Goal: Browse casually: Explore the website without a specific task or goal

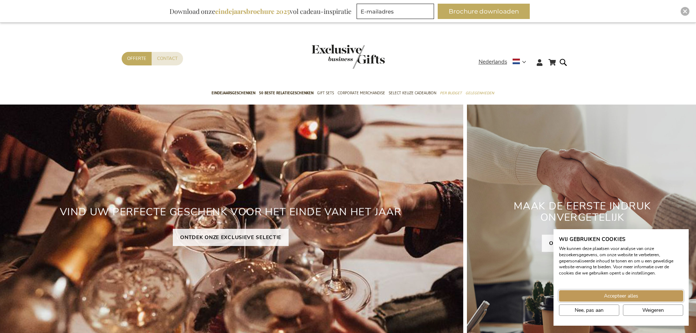
click at [622, 297] on span "Accepteer alles" at bounding box center [621, 296] width 34 height 8
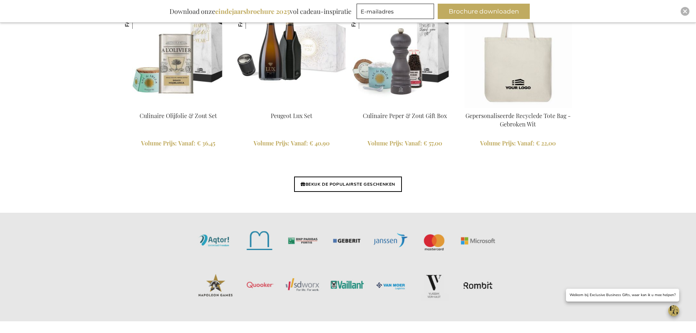
scroll to position [1754, 0]
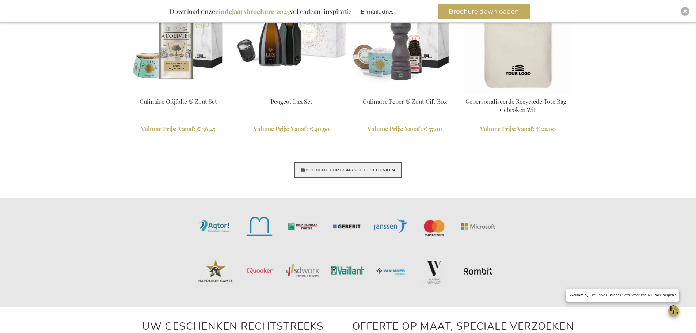
click at [349, 169] on link "BEKIJK DE POPULAIRSTE GESCHENKEN" at bounding box center [348, 169] width 108 height 15
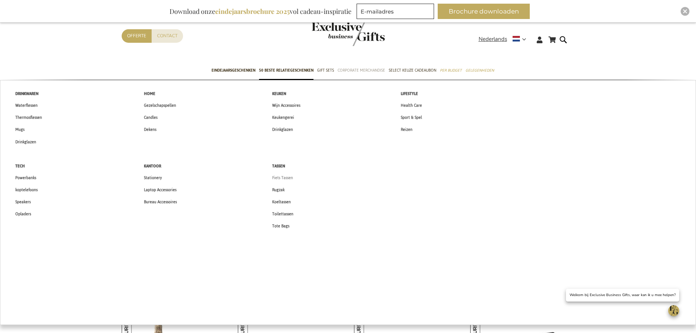
click at [284, 176] on span "Fiets Tassen" at bounding box center [282, 178] width 21 height 8
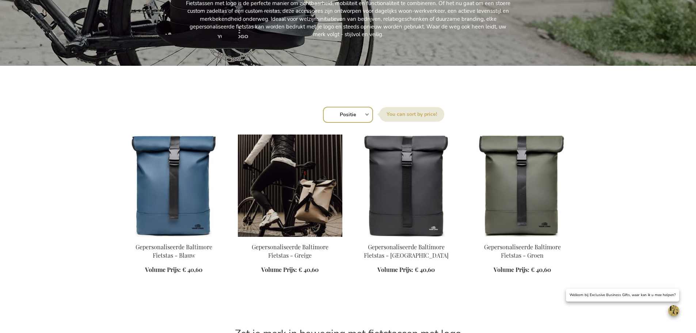
scroll to position [183, 0]
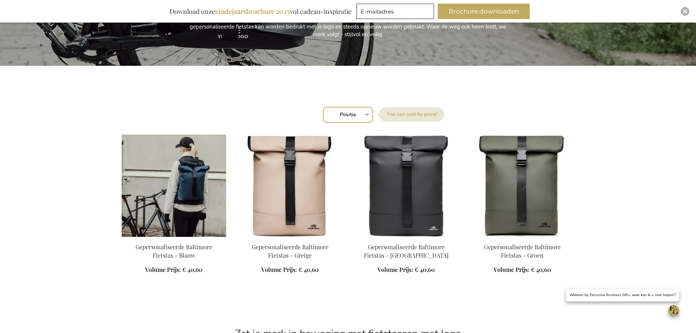
click at [177, 178] on img at bounding box center [174, 185] width 104 height 102
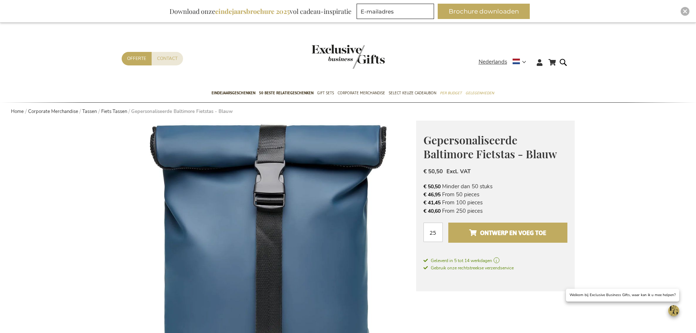
click at [506, 235] on span "Ontwerp en voeg toe" at bounding box center [507, 233] width 77 height 12
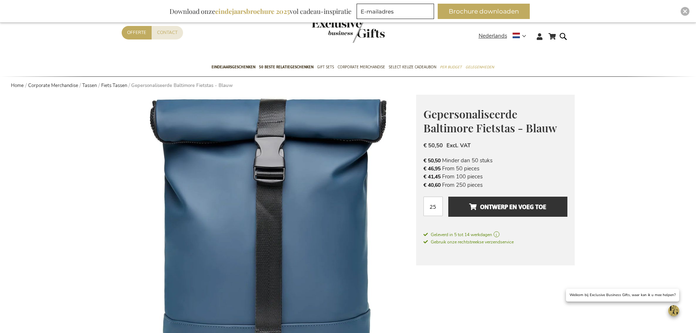
scroll to position [146, 0]
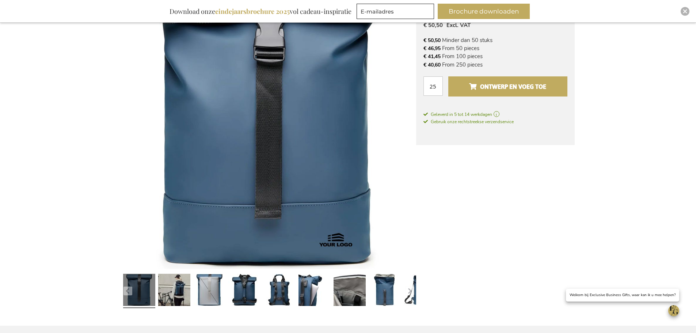
click at [514, 95] on button "Ontwerp en voeg toe" at bounding box center [507, 86] width 119 height 20
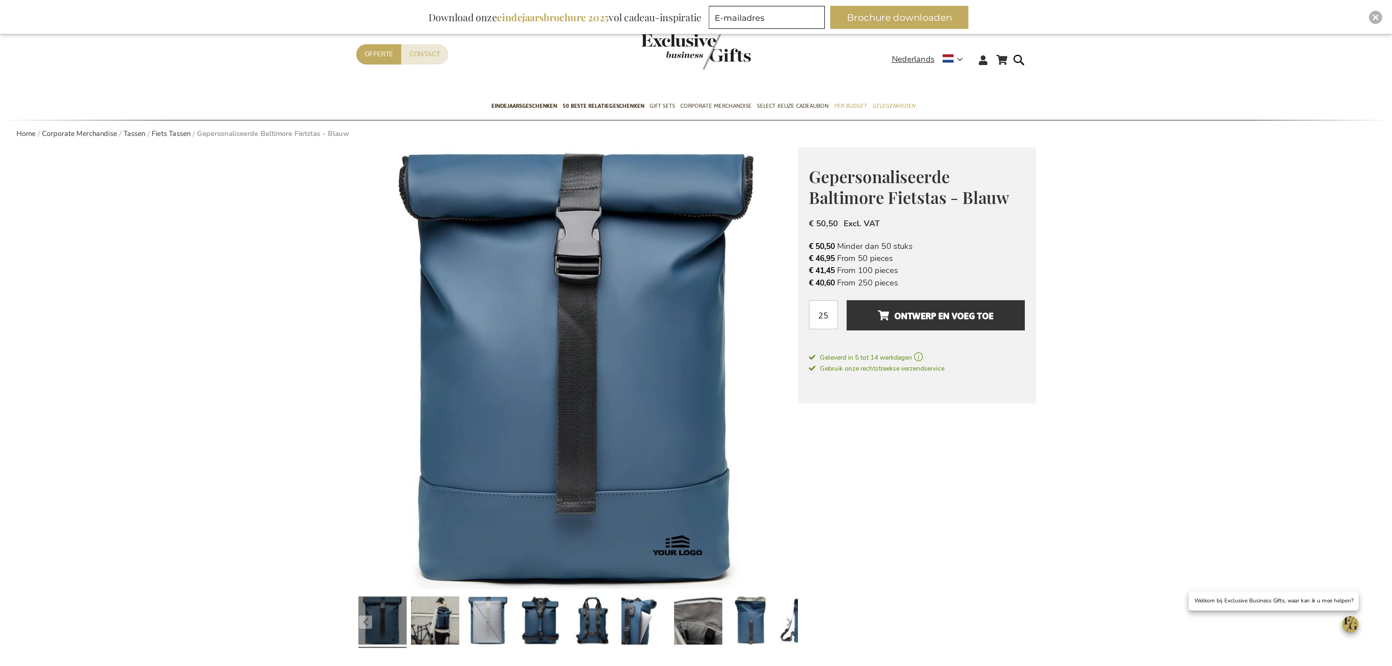
scroll to position [0, 0]
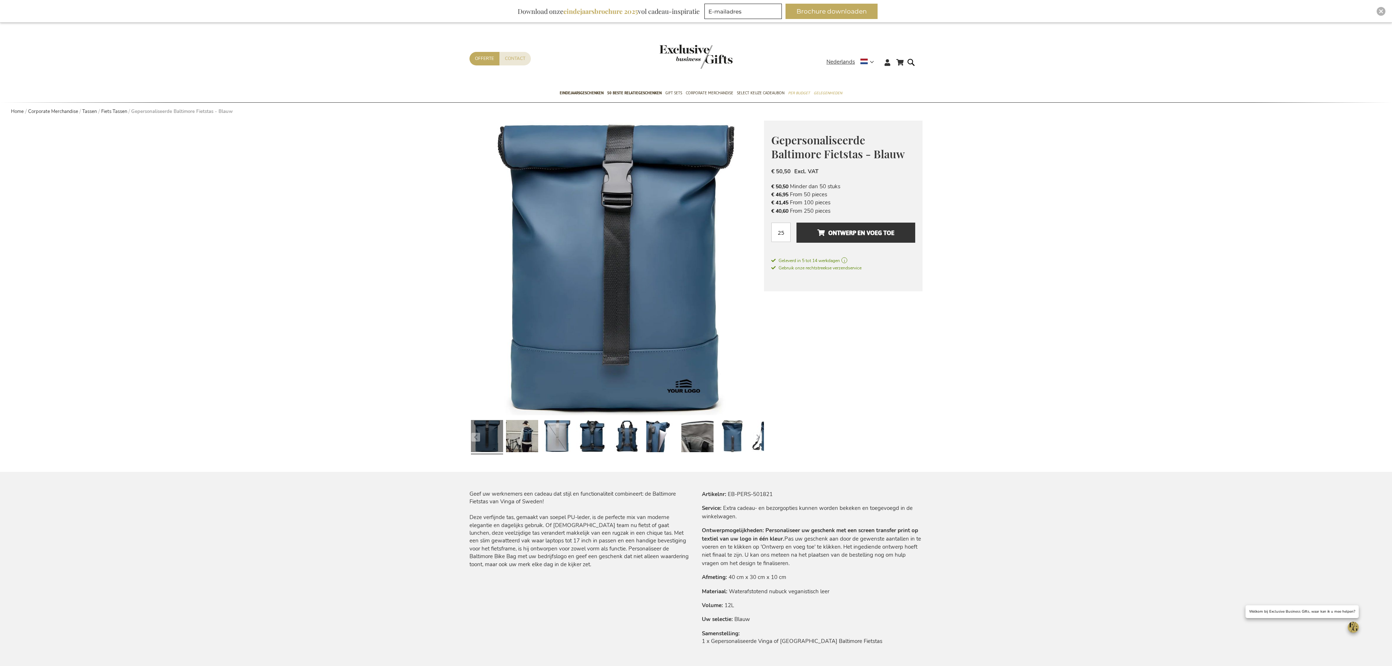
click at [574, 248] on img at bounding box center [616, 268] width 294 height 294
drag, startPoint x: 573, startPoint y: 250, endPoint x: 508, endPoint y: 270, distance: 68.2
click at [506, 266] on img at bounding box center [616, 268] width 294 height 294
drag, startPoint x: 1116, startPoint y: 128, endPoint x: 1054, endPoint y: 131, distance: 61.5
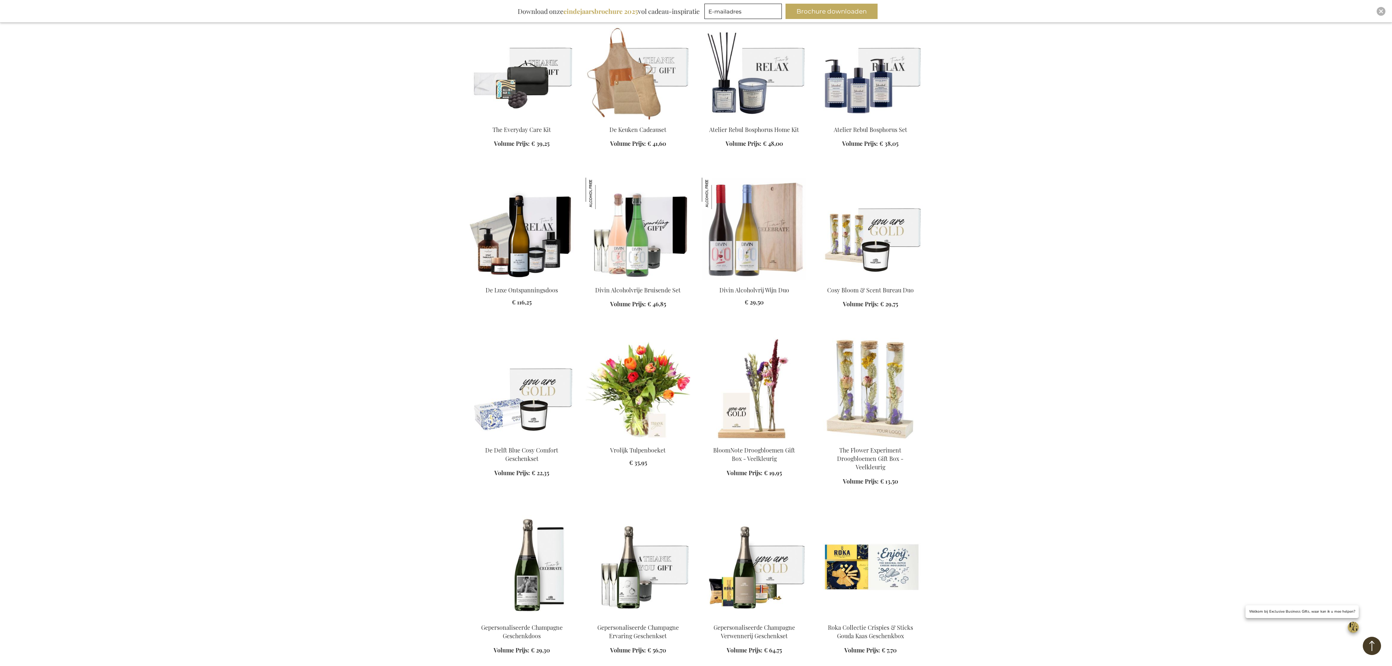
scroll to position [2046, 0]
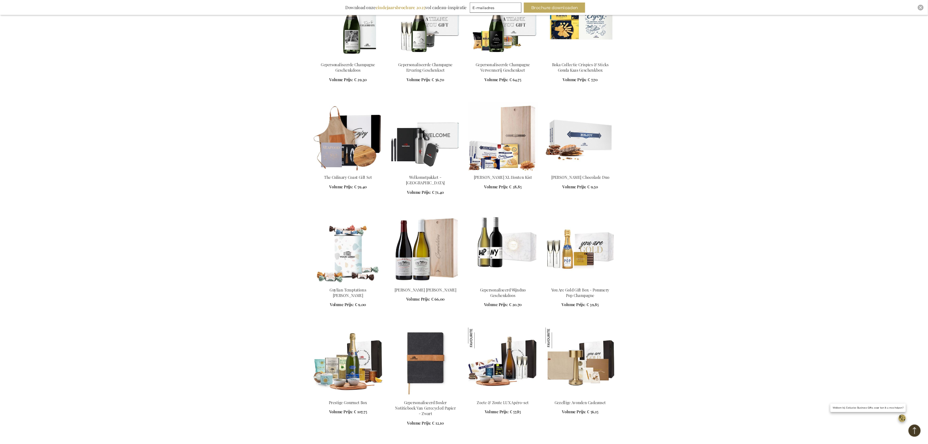
scroll to position [2558, 0]
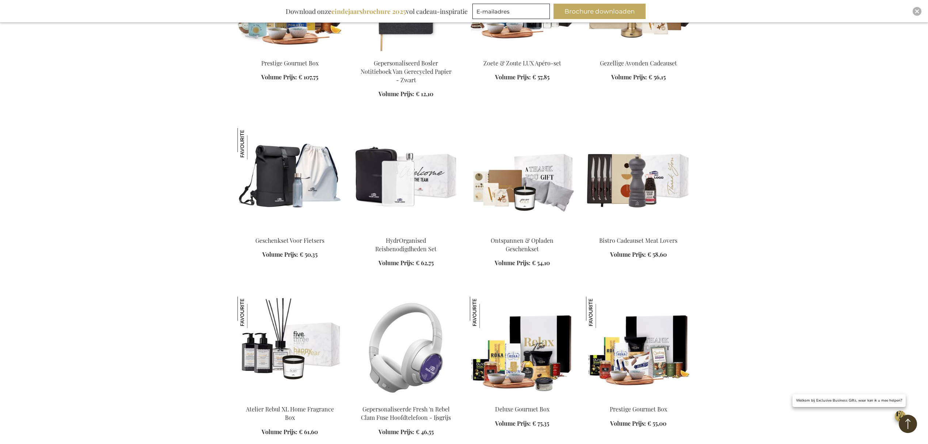
scroll to position [3045, 0]
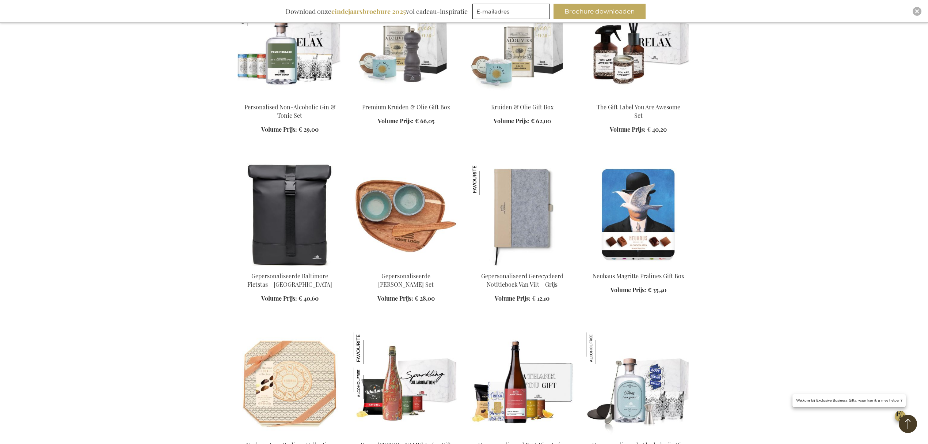
scroll to position [3873, 0]
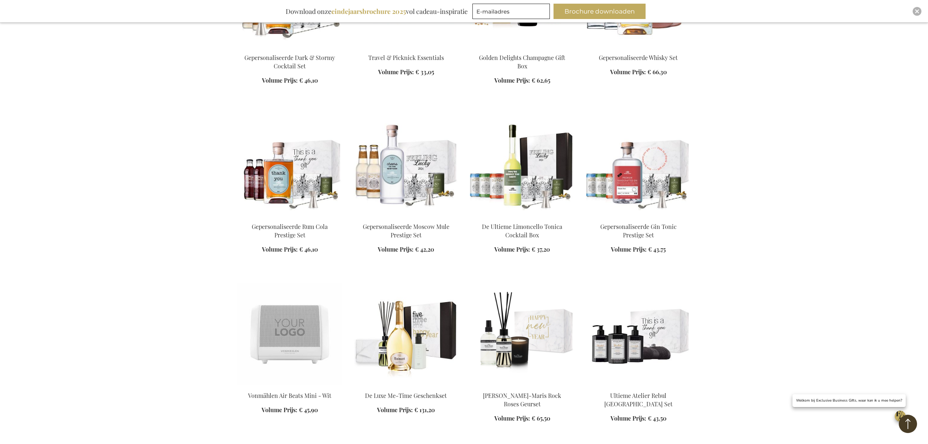
scroll to position [4408, 0]
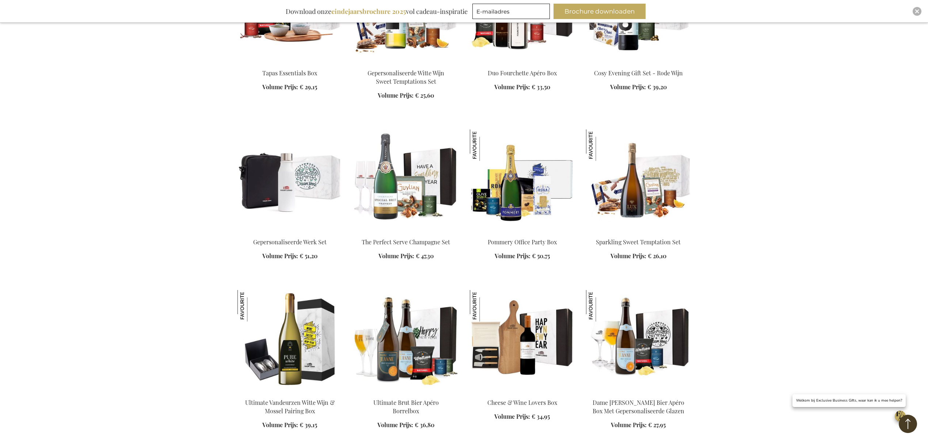
scroll to position [5091, 0]
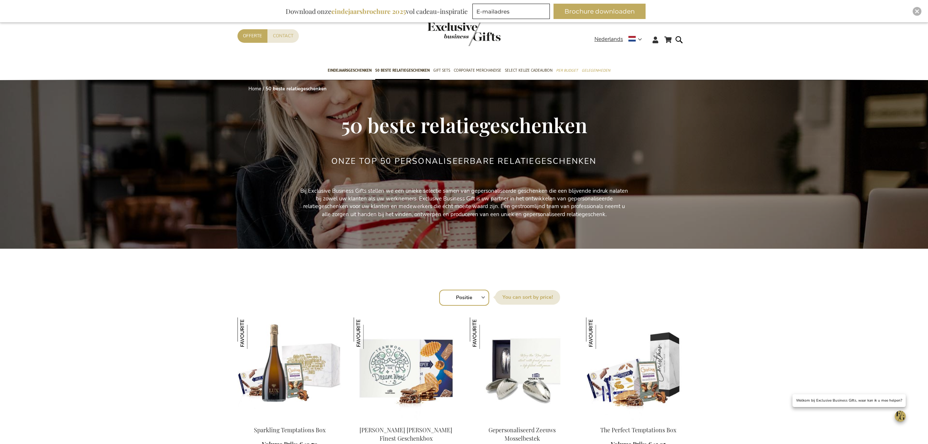
click at [480, 296] on select "Positie Best Sellers Meest bekeken Nieuw Biggest Saving Price: low to high Pric…" at bounding box center [464, 297] width 50 height 16
drag, startPoint x: 792, startPoint y: 292, endPoint x: 788, endPoint y: 287, distance: 6.0
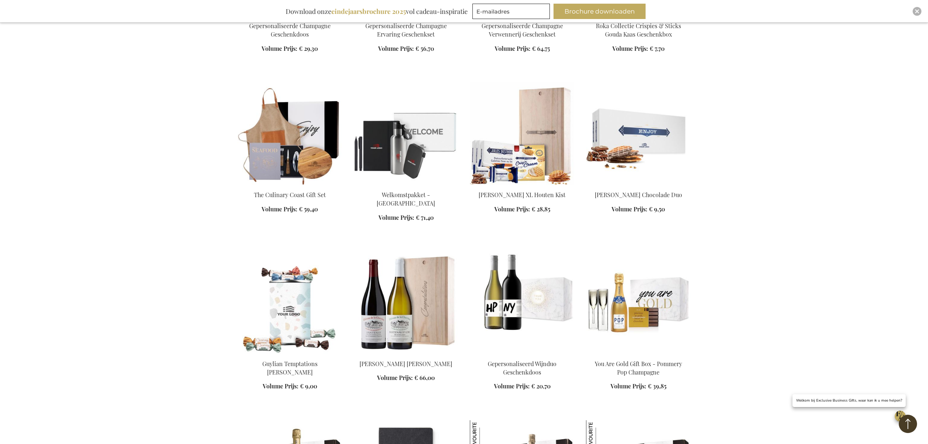
scroll to position [2777, 0]
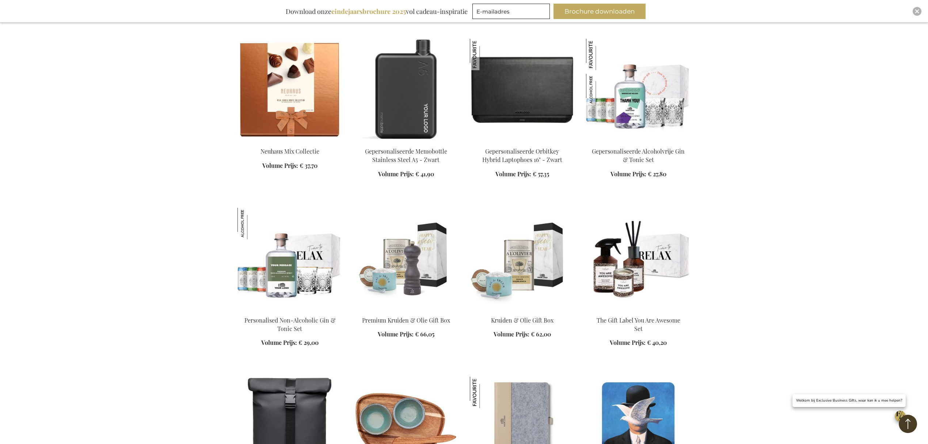
scroll to position [3702, 0]
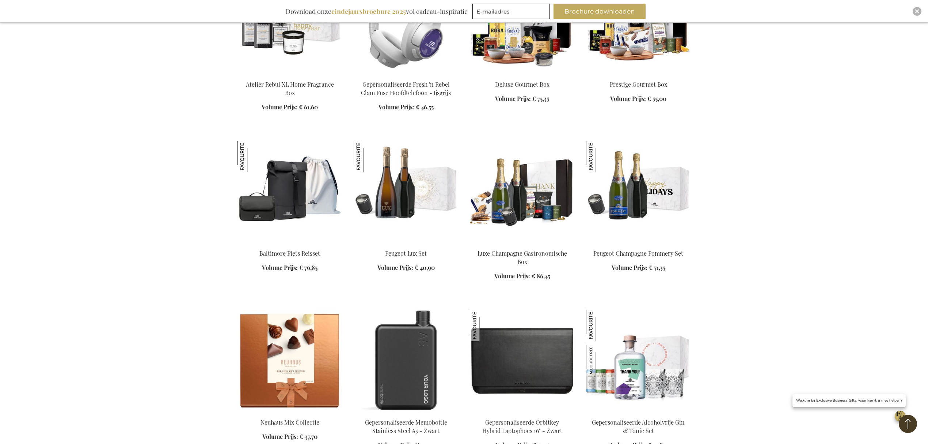
scroll to position [3556, 0]
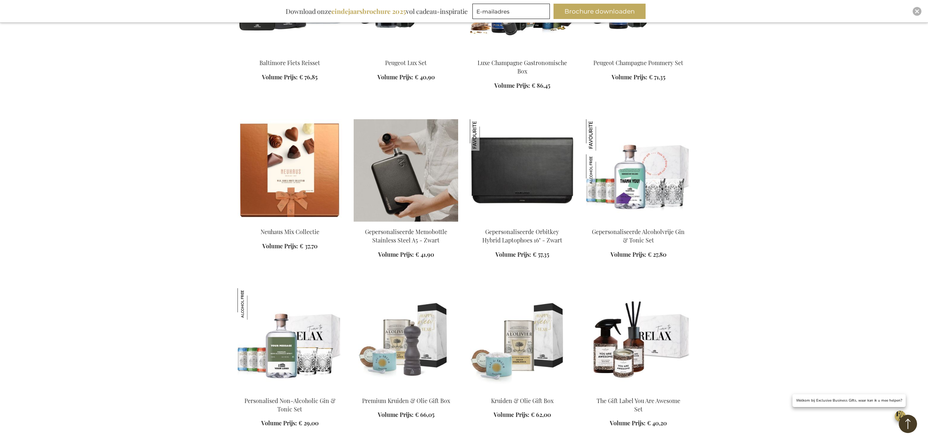
click at [408, 162] on img at bounding box center [406, 170] width 104 height 102
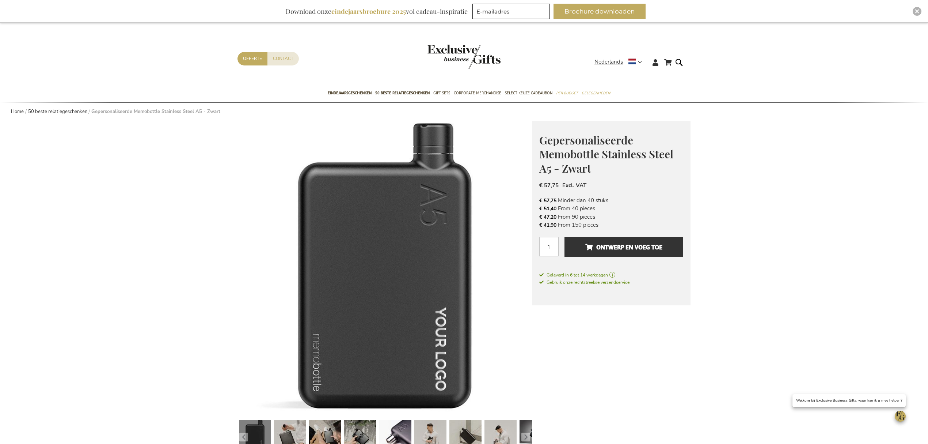
scroll to position [262, 0]
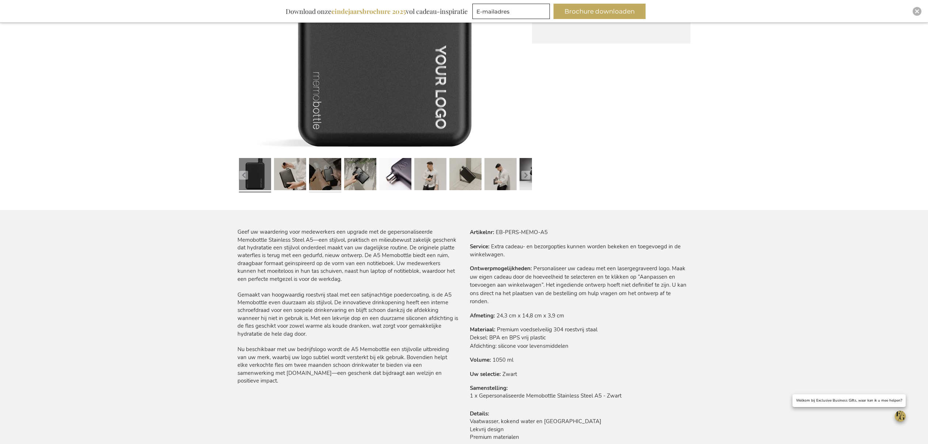
click at [309, 173] on link at bounding box center [325, 175] width 32 height 40
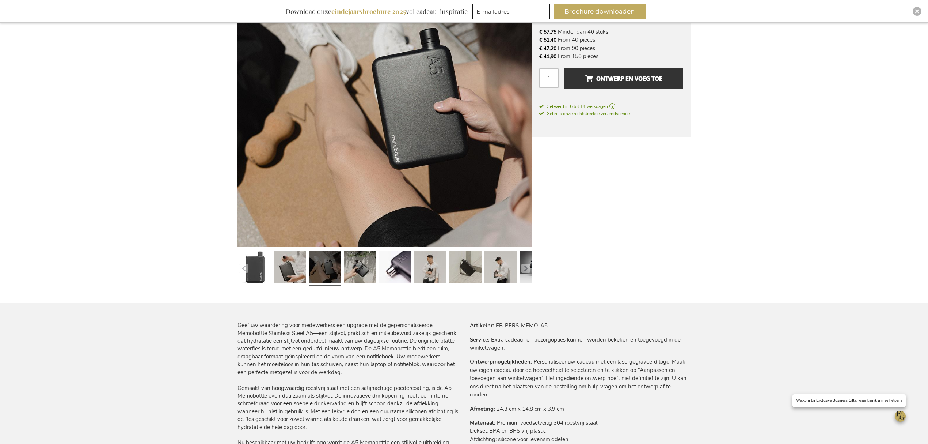
scroll to position [164, 0]
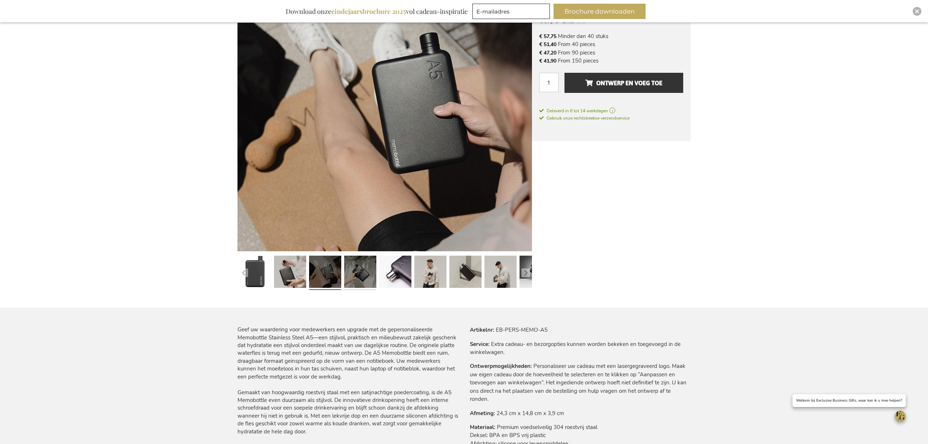
click at [364, 268] on link at bounding box center [360, 273] width 32 height 40
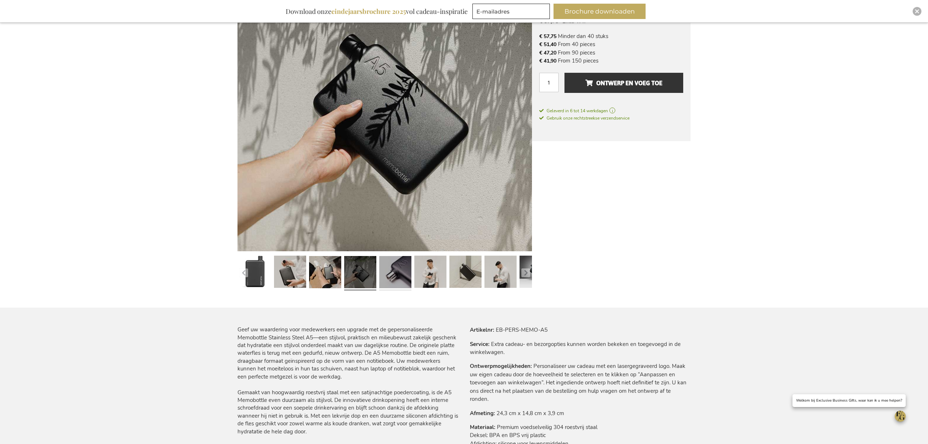
click at [392, 272] on link at bounding box center [395, 273] width 32 height 40
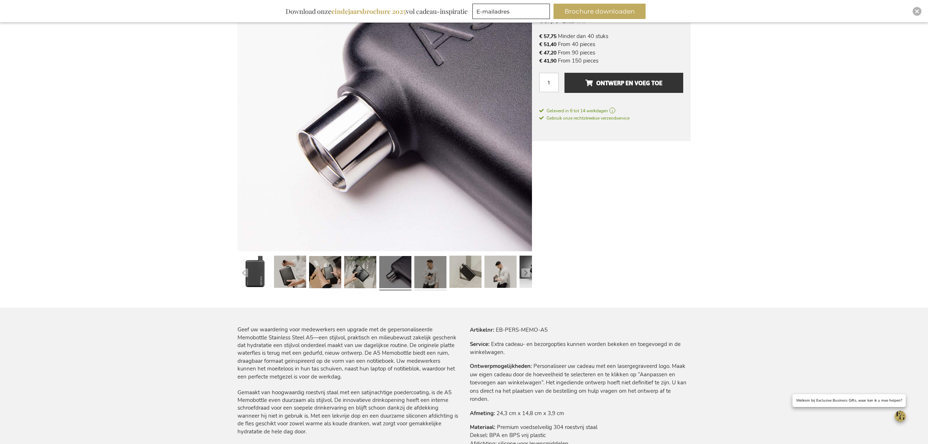
click at [431, 268] on link at bounding box center [430, 273] width 32 height 40
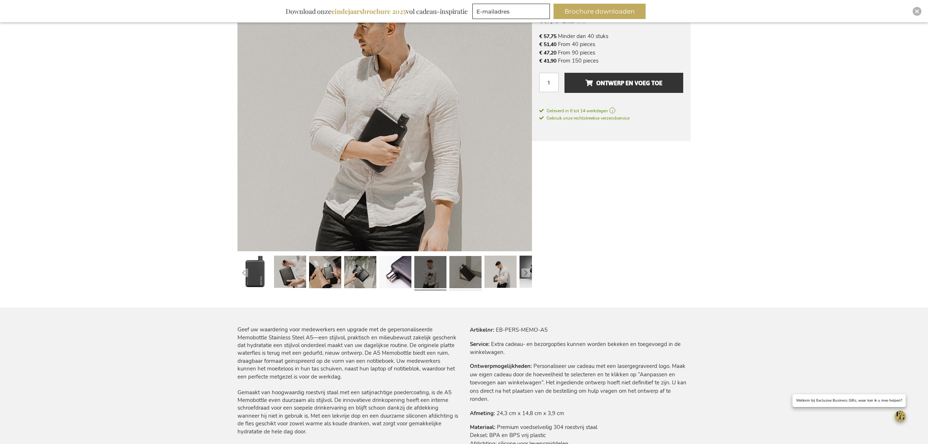
click at [470, 268] on link at bounding box center [465, 273] width 32 height 40
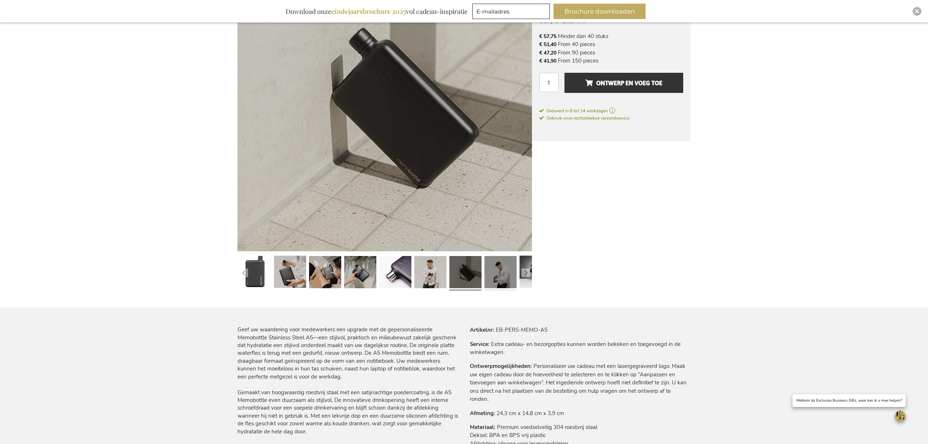
click at [503, 272] on link at bounding box center [500, 273] width 32 height 40
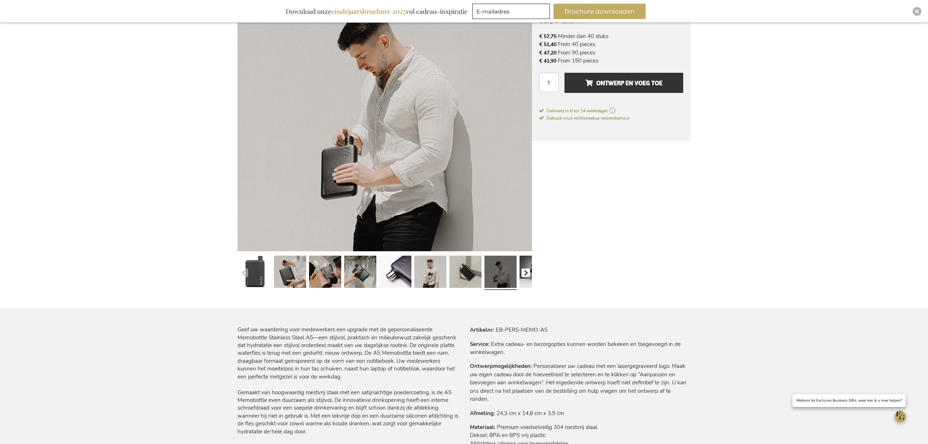
click at [525, 269] on button "button" at bounding box center [525, 272] width 9 height 9
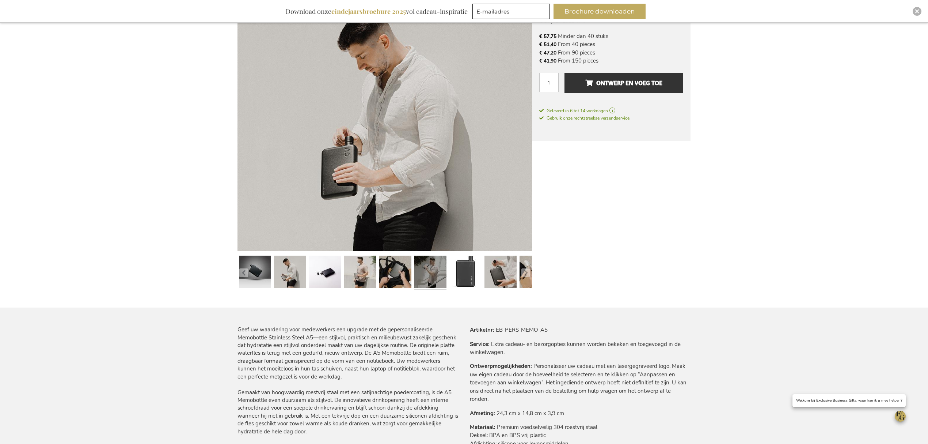
click at [432, 264] on link at bounding box center [430, 273] width 32 height 40
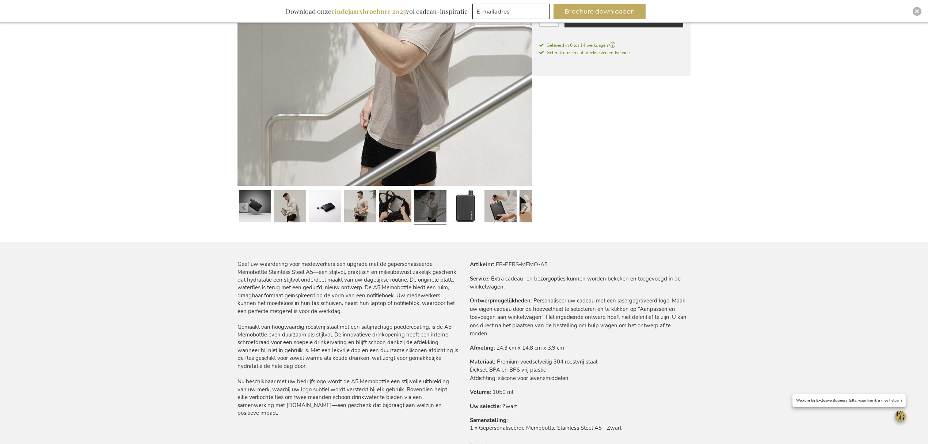
scroll to position [262, 0]
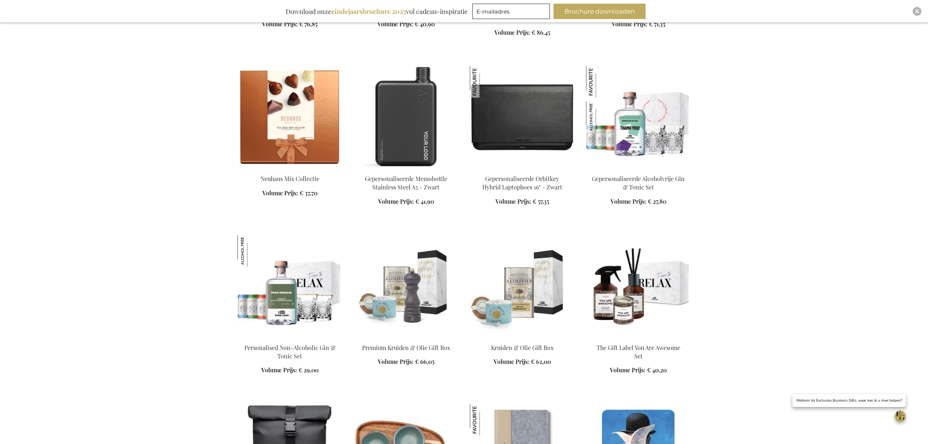
scroll to position [653, 0]
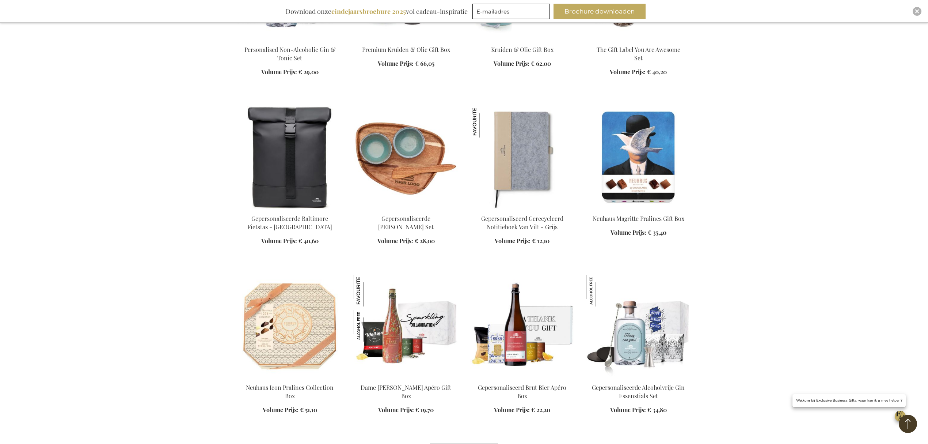
scroll to position [946, 0]
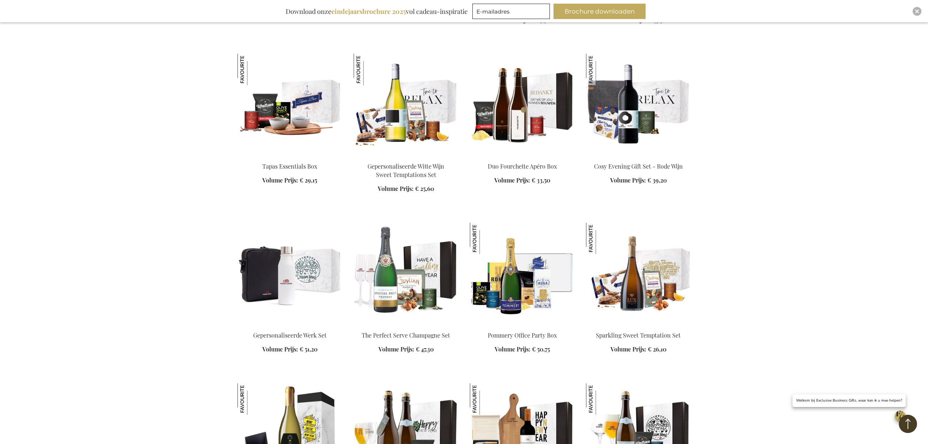
scroll to position [2017, 0]
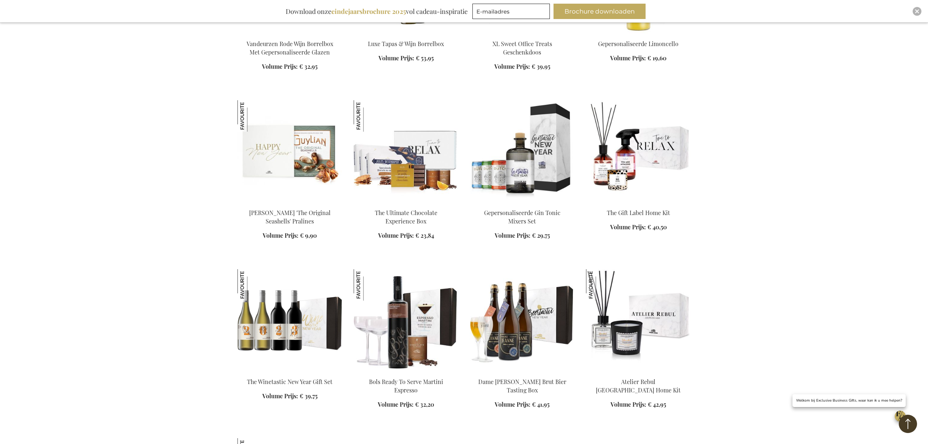
scroll to position [2212, 0]
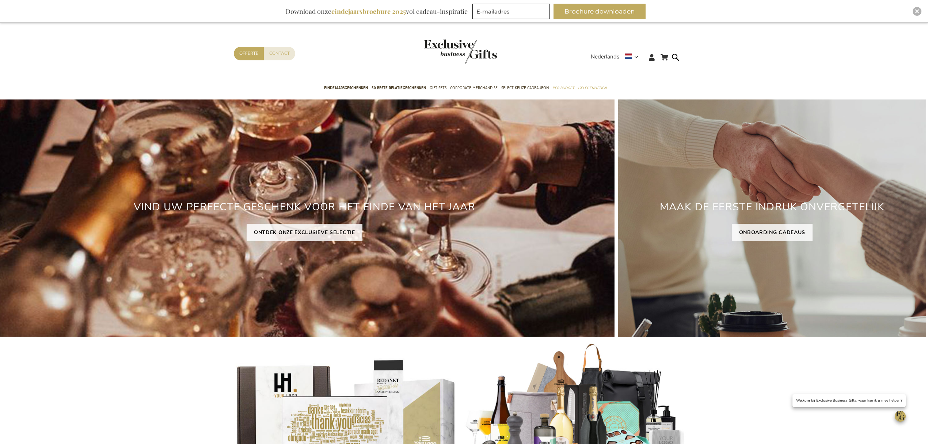
scroll to position [0, 7]
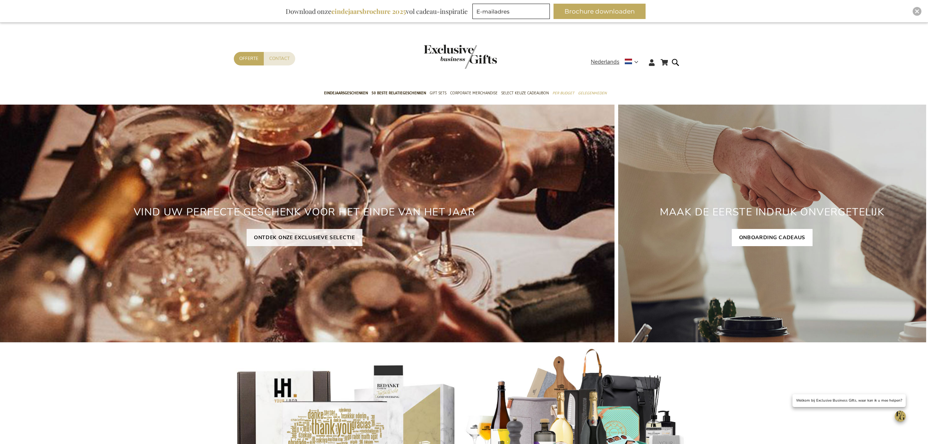
click at [783, 234] on link "ONBOARDING CADEAUS" at bounding box center [772, 237] width 81 height 17
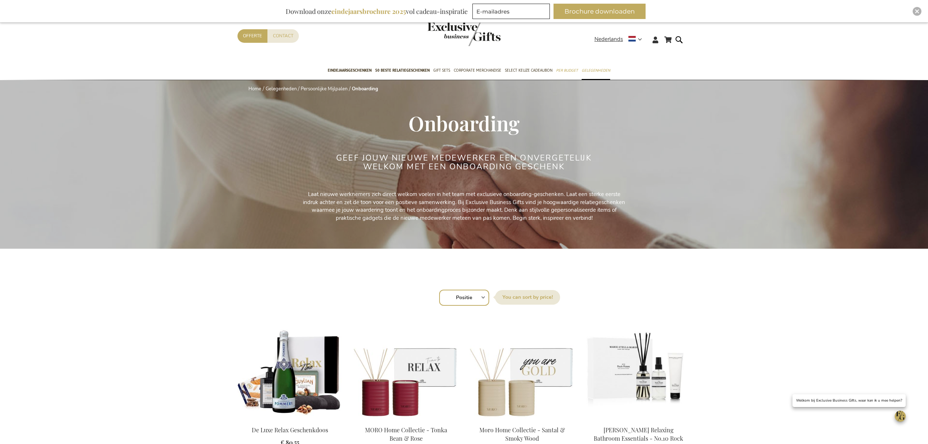
scroll to position [31, 0]
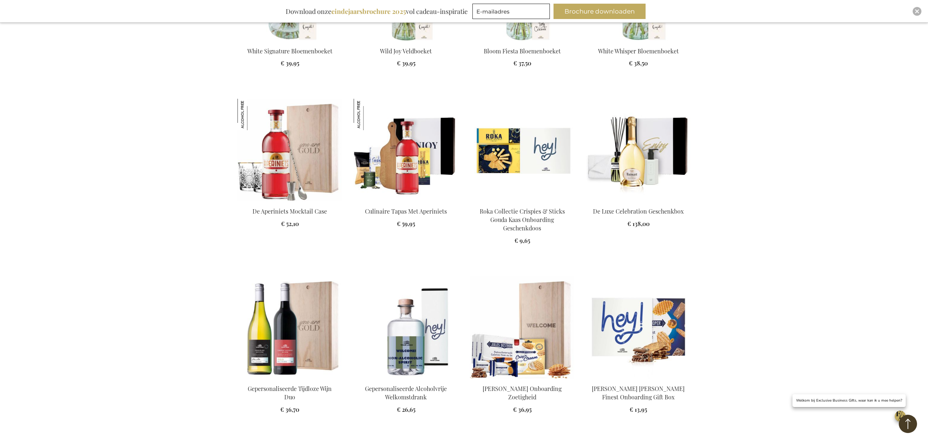
scroll to position [1266, 0]
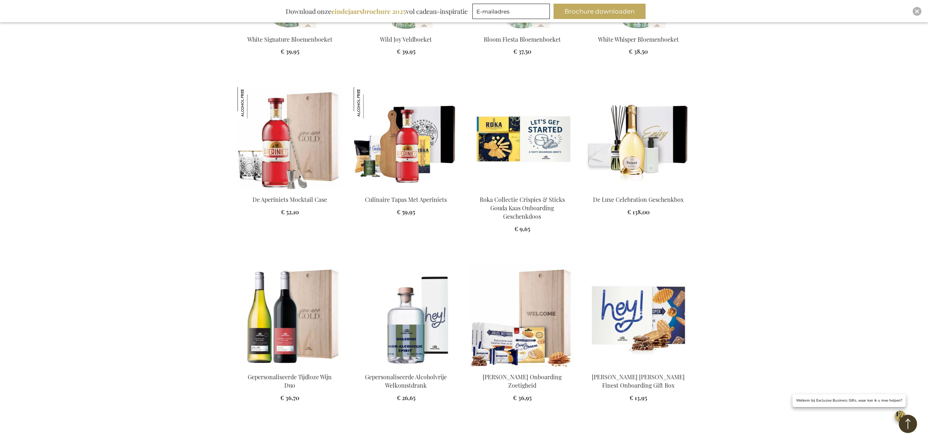
scroll to position [1266, 0]
